Goal: Task Accomplishment & Management: Use online tool/utility

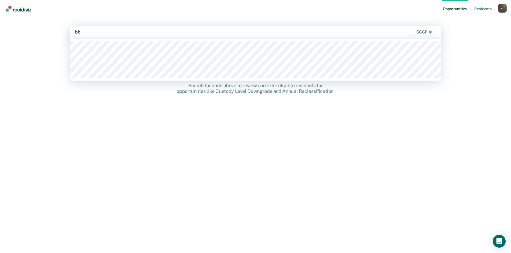
type input "bb1"
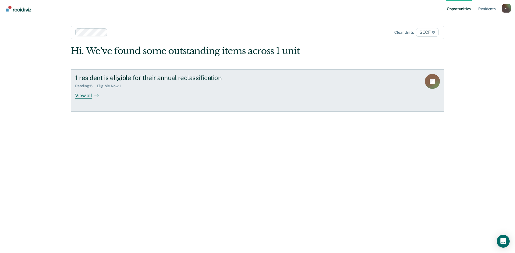
click at [161, 79] on div "1 resident is eligible for their annual reclassification" at bounding box center [169, 78] width 188 height 8
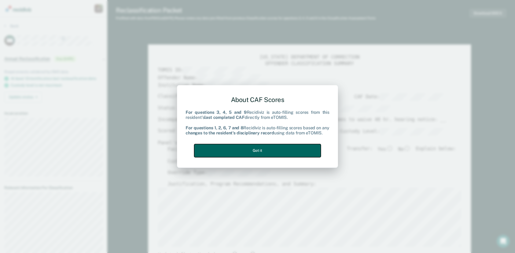
click at [291, 152] on button "Got it" at bounding box center [257, 150] width 127 height 13
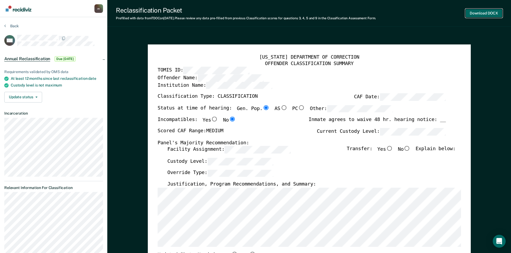
click at [483, 13] on button "Download DOCX" at bounding box center [483, 13] width 37 height 9
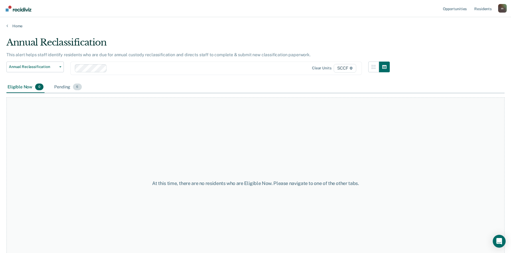
click at [62, 88] on div "Pending 6" at bounding box center [67, 87] width 29 height 12
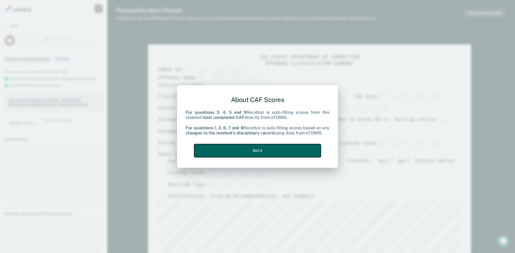
click at [276, 147] on button "Got it" at bounding box center [257, 150] width 127 height 13
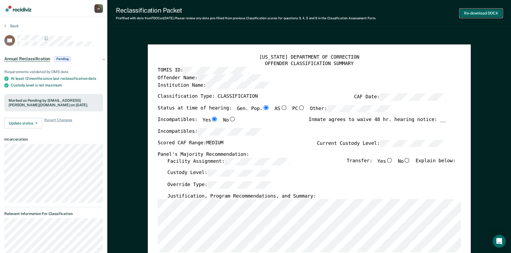
click at [477, 15] on button "Re-download DOCX" at bounding box center [480, 13] width 43 height 9
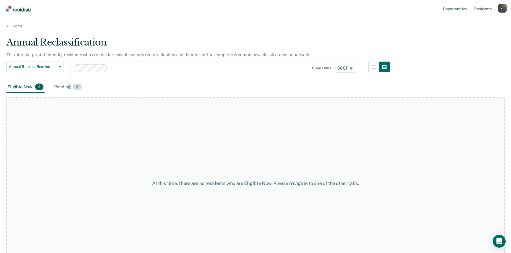
click at [69, 90] on div "Pending 6" at bounding box center [67, 87] width 29 height 12
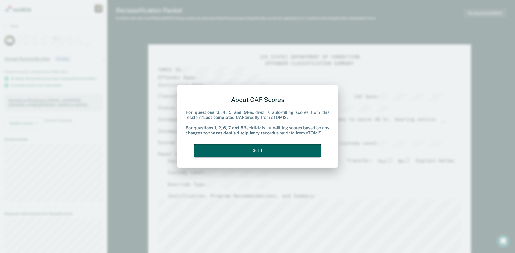
click at [295, 155] on button "Got it" at bounding box center [257, 150] width 127 height 13
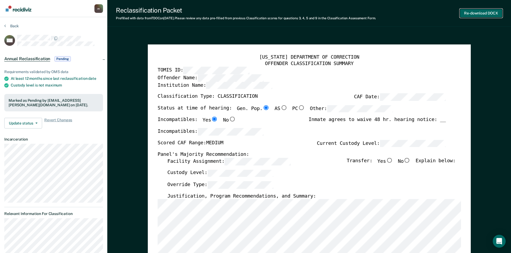
click at [465, 15] on button "Re-download DOCX" at bounding box center [480, 13] width 43 height 9
type textarea "x"
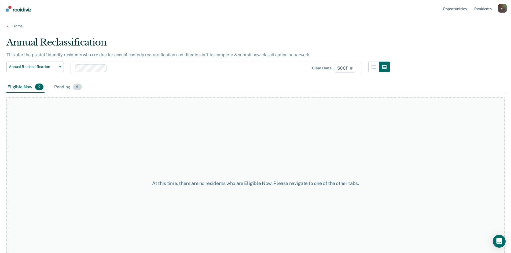
click at [58, 87] on div "Pending 6" at bounding box center [67, 87] width 29 height 12
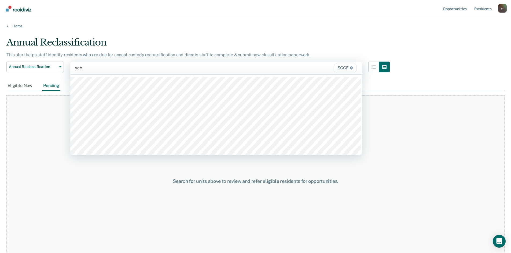
type input "sccf"
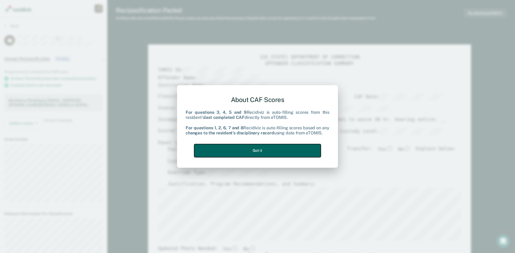
click at [271, 150] on button "Got it" at bounding box center [257, 150] width 127 height 13
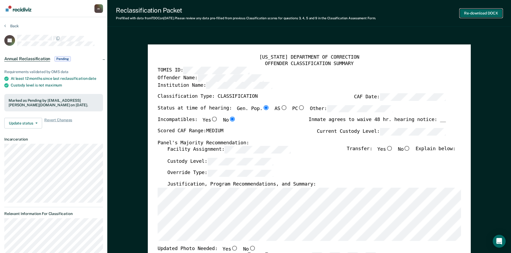
click at [484, 13] on button "Re-download DOCX" at bounding box center [480, 13] width 43 height 9
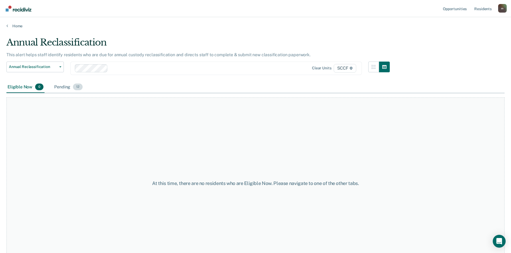
click at [67, 89] on div "Pending 12" at bounding box center [68, 87] width 31 height 12
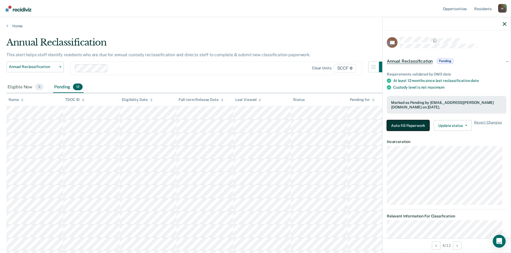
click at [402, 125] on button "Auto-fill Paperwork" at bounding box center [408, 125] width 43 height 11
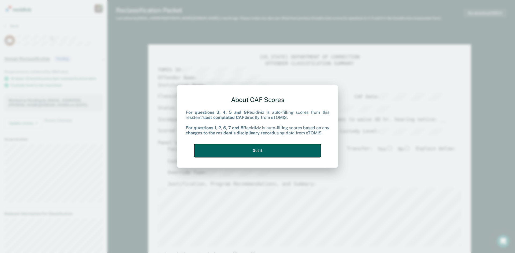
click at [291, 146] on button "Got it" at bounding box center [257, 150] width 127 height 13
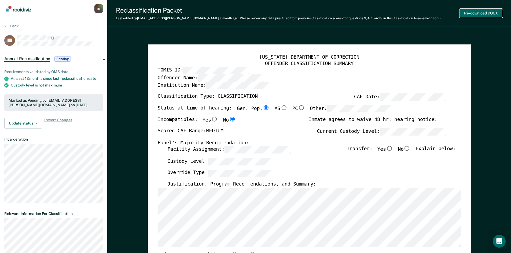
click at [479, 13] on button "Re-download DOCX" at bounding box center [480, 13] width 43 height 9
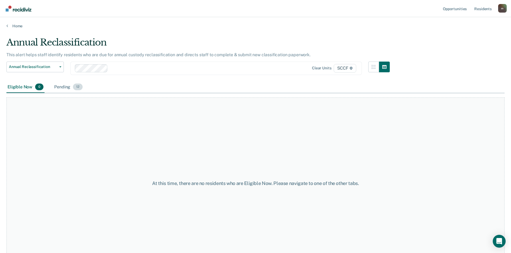
click at [64, 88] on div "Pending 12" at bounding box center [68, 87] width 31 height 12
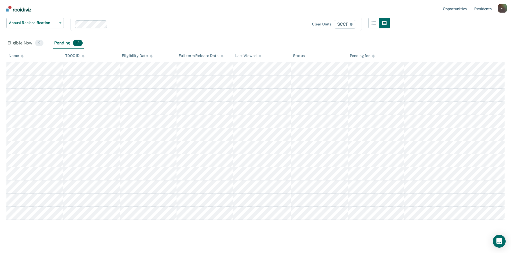
scroll to position [49, 0]
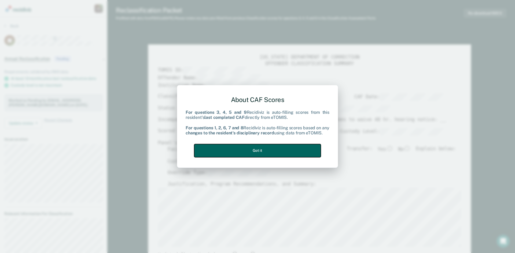
click at [268, 149] on button "Got it" at bounding box center [257, 150] width 127 height 13
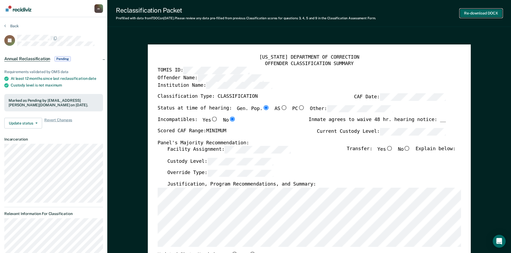
click at [487, 12] on button "Re-download DOCX" at bounding box center [480, 13] width 43 height 9
type textarea "x"
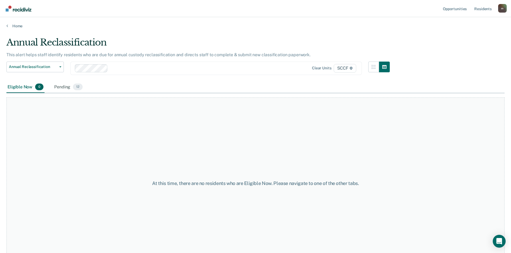
scroll to position [16, 0]
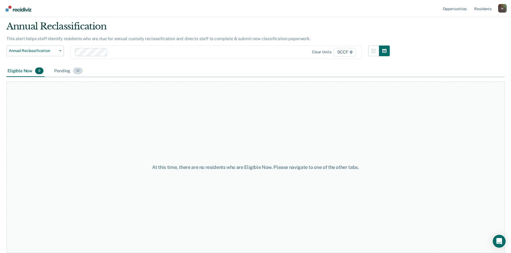
click at [64, 71] on div "Pending 12" at bounding box center [68, 71] width 31 height 12
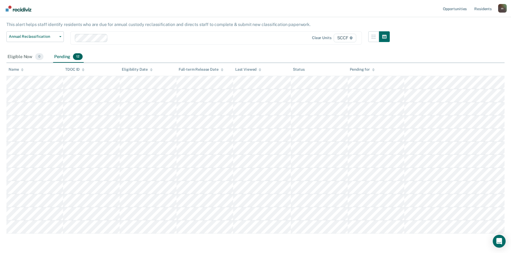
scroll to position [43, 0]
